Goal: Task Accomplishment & Management: Use online tool/utility

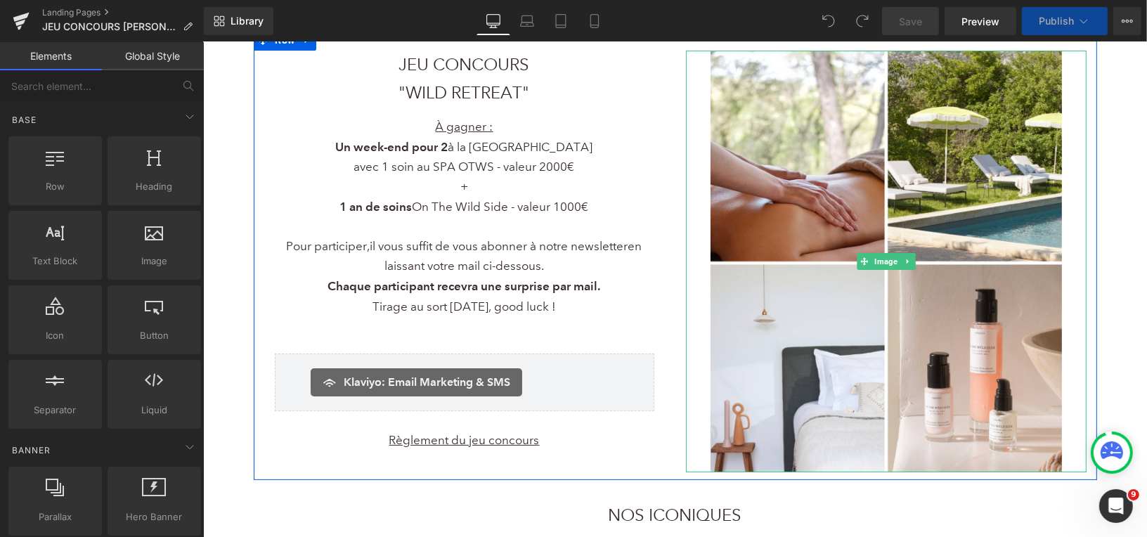
scroll to position [64, 0]
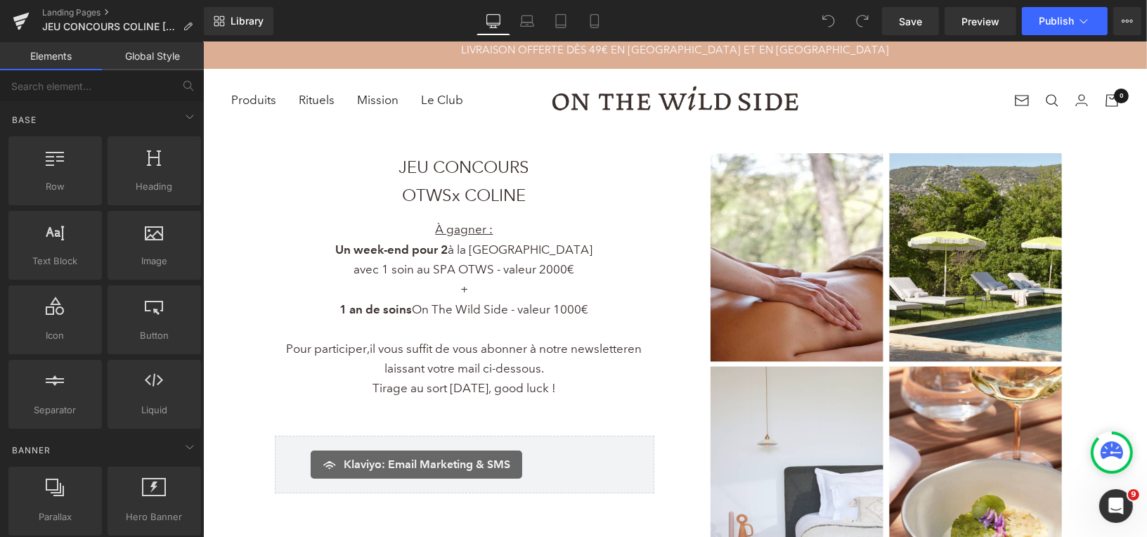
scroll to position [1, 0]
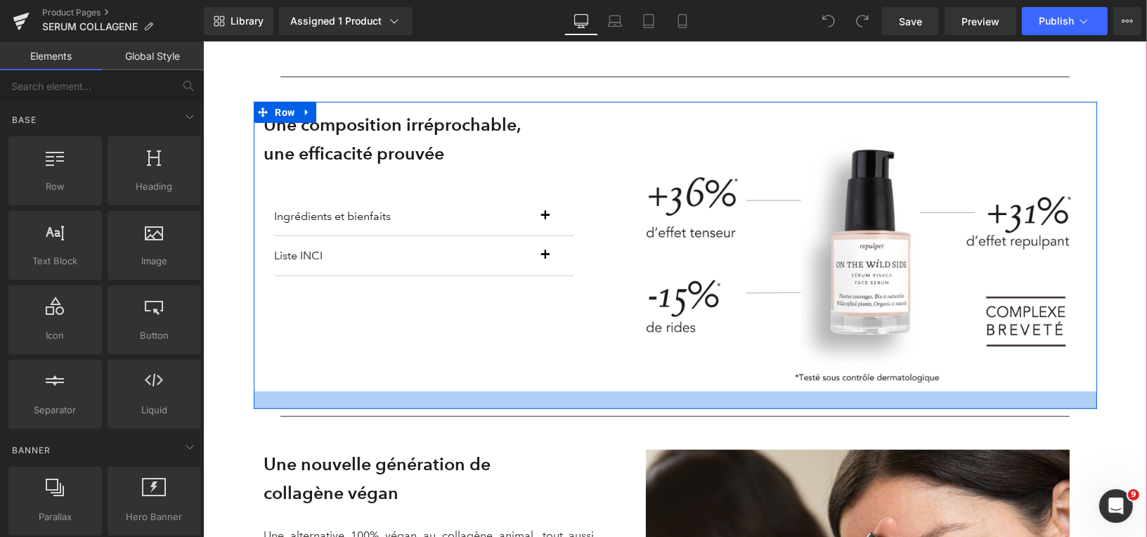
scroll to position [837, 0]
